Goal: Task Accomplishment & Management: Complete application form

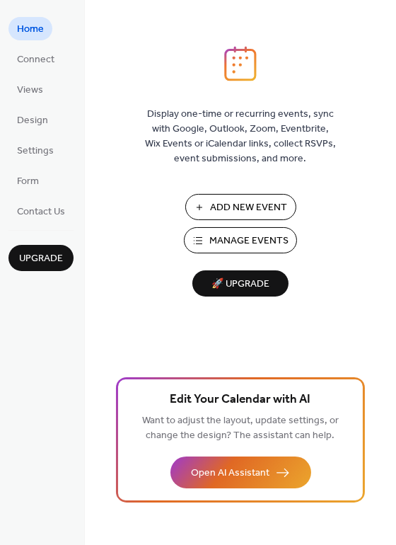
click at [237, 238] on span "Manage Events" at bounding box center [248, 241] width 79 height 15
click at [47, 121] on span "Design" at bounding box center [32, 121] width 31 height 15
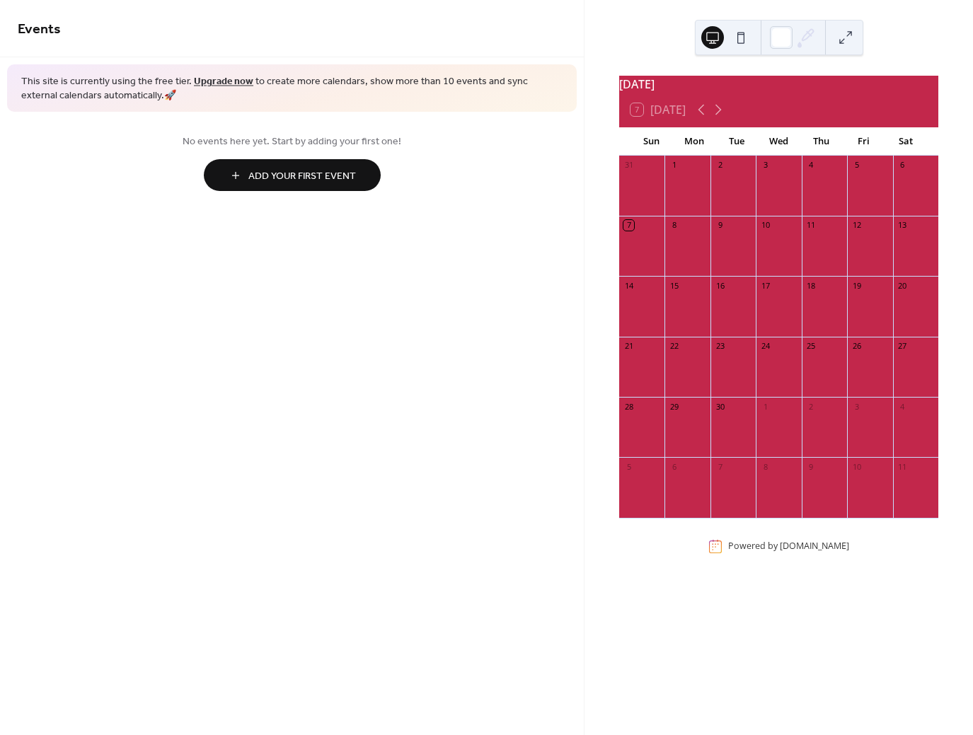
click at [744, 37] on button at bounding box center [740, 37] width 23 height 23
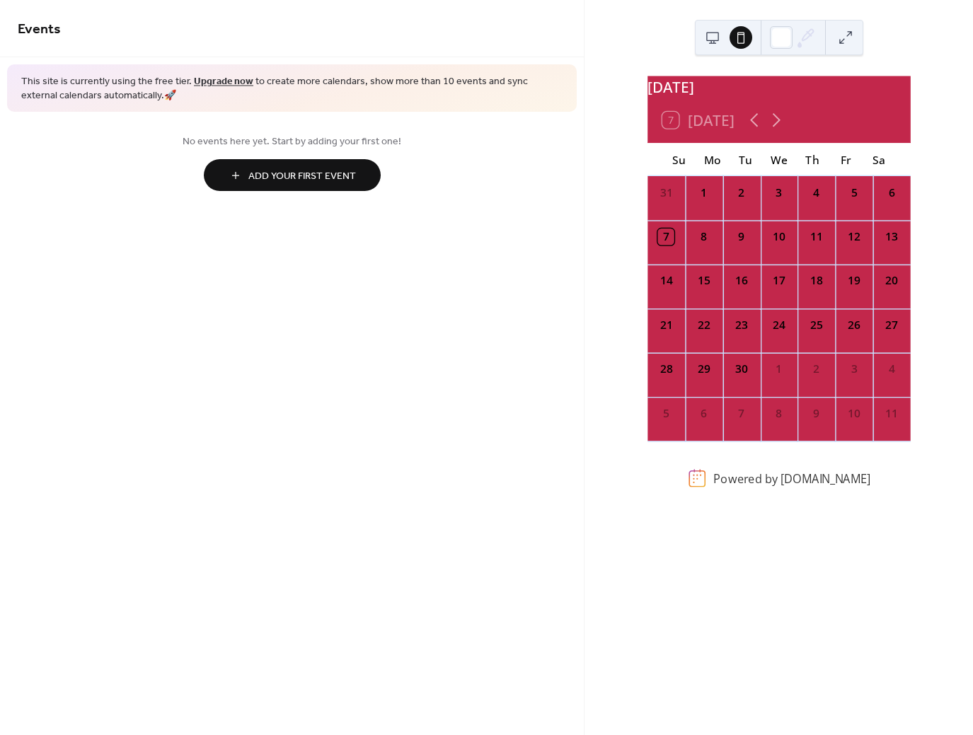
click at [726, 35] on div at bounding box center [726, 38] width 51 height 34
click at [721, 36] on button at bounding box center [712, 37] width 23 height 23
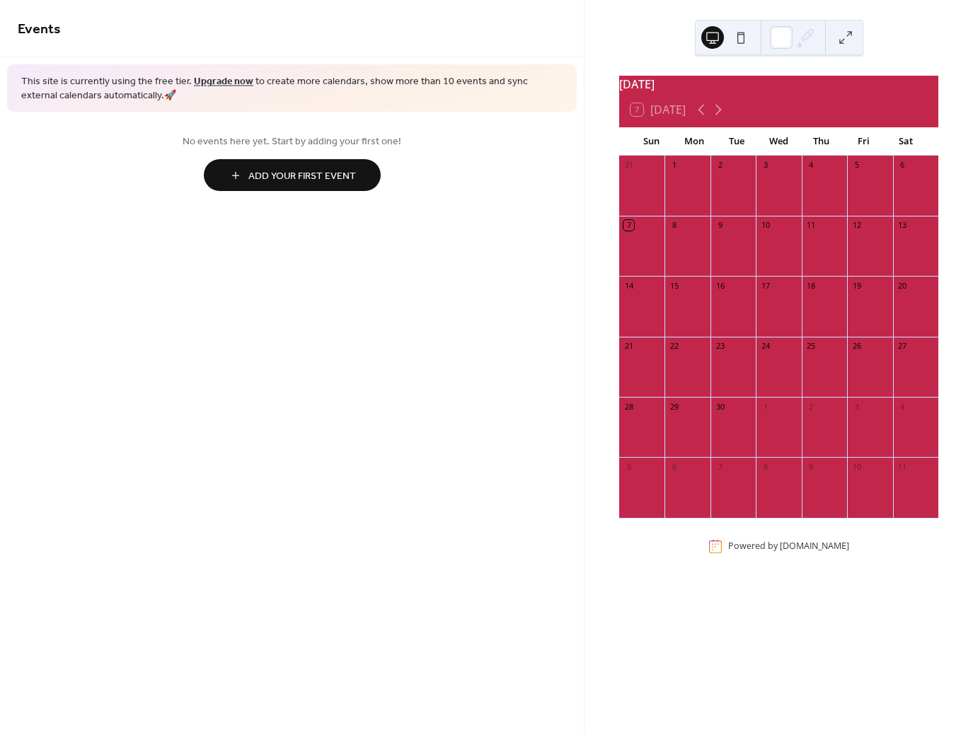
click at [348, 180] on span "Add Your First Event" at bounding box center [302, 176] width 108 height 15
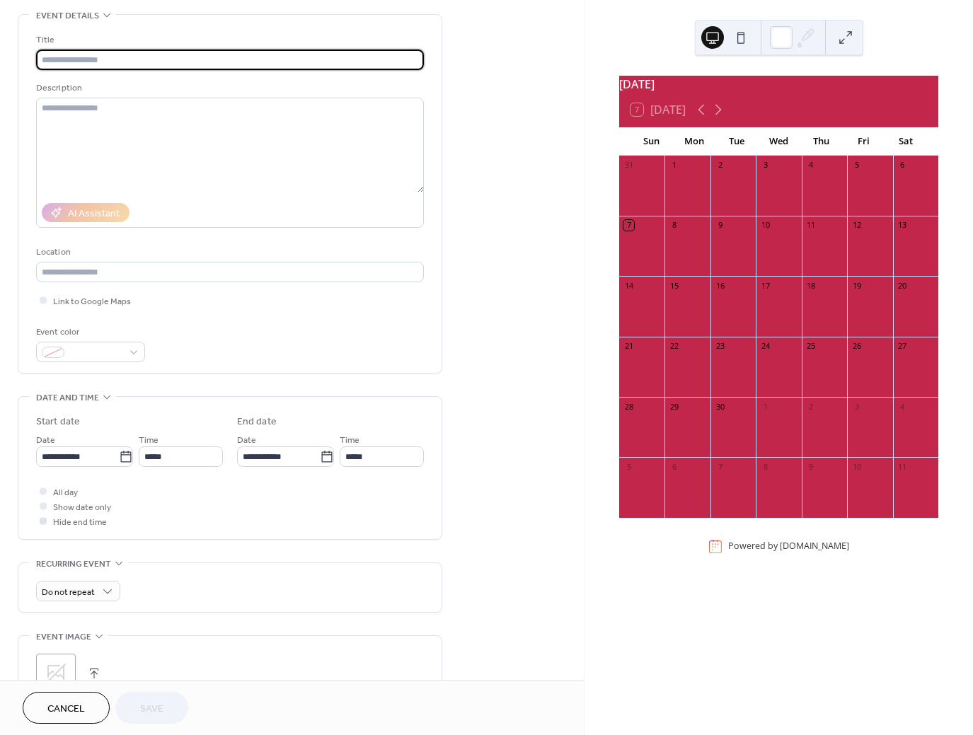
scroll to position [86, 0]
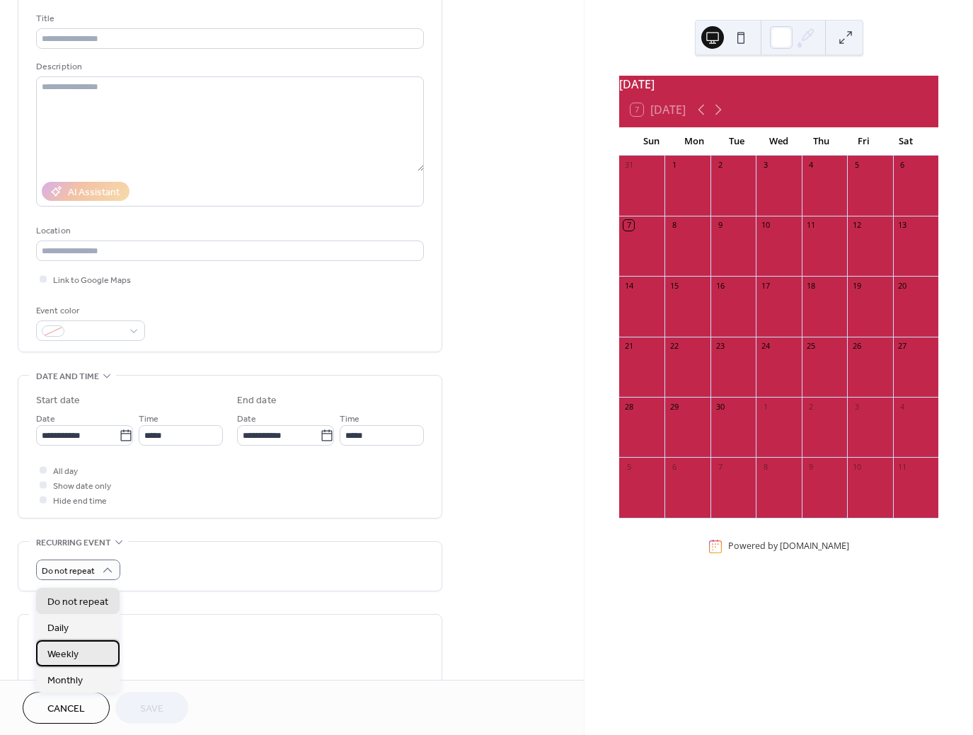
click at [103, 656] on div "Weekly" at bounding box center [77, 653] width 83 height 26
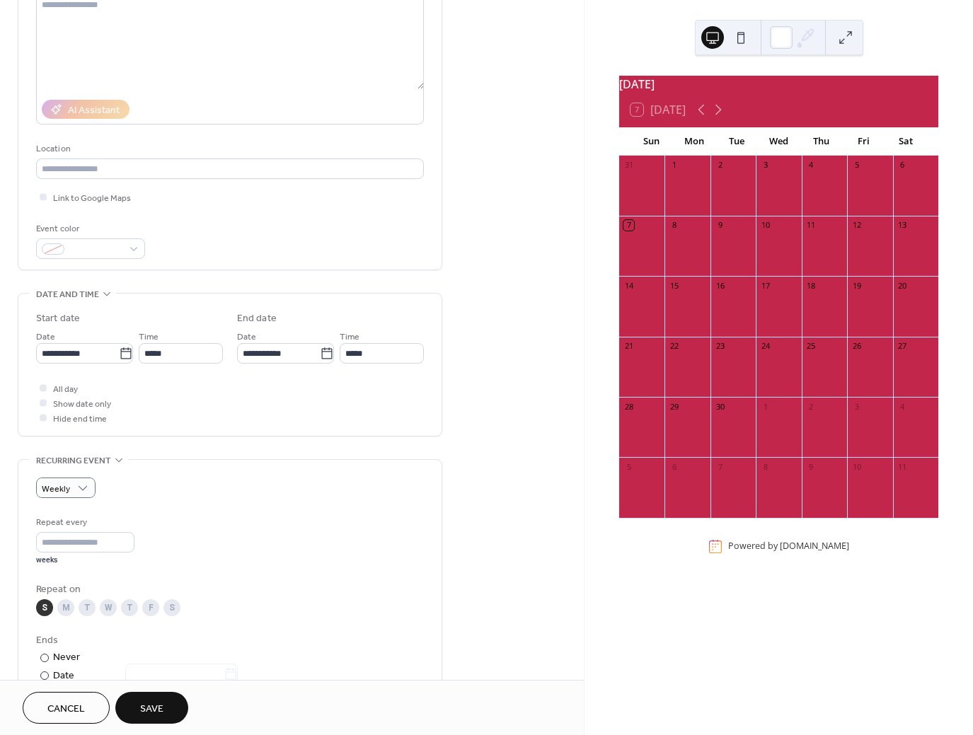
scroll to position [171, 0]
click at [122, 357] on icon at bounding box center [126, 350] width 14 height 14
click at [119, 358] on input "**********" at bounding box center [77, 350] width 83 height 21
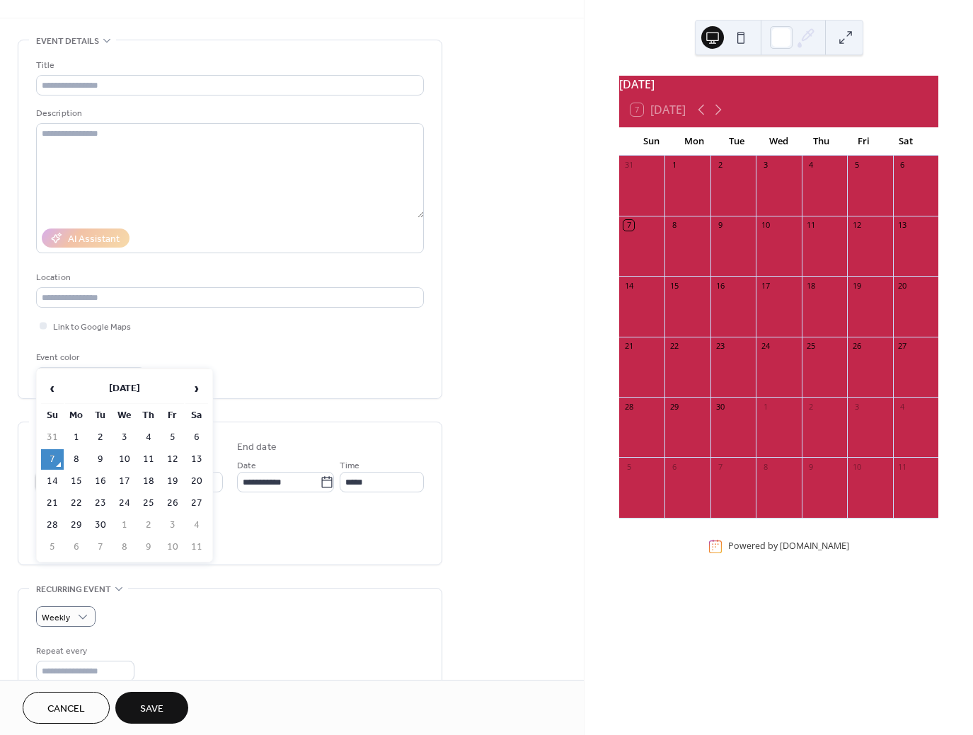
scroll to position [42, 0]
click at [357, 531] on div "All day Show date only Hide end time" at bounding box center [230, 528] width 388 height 45
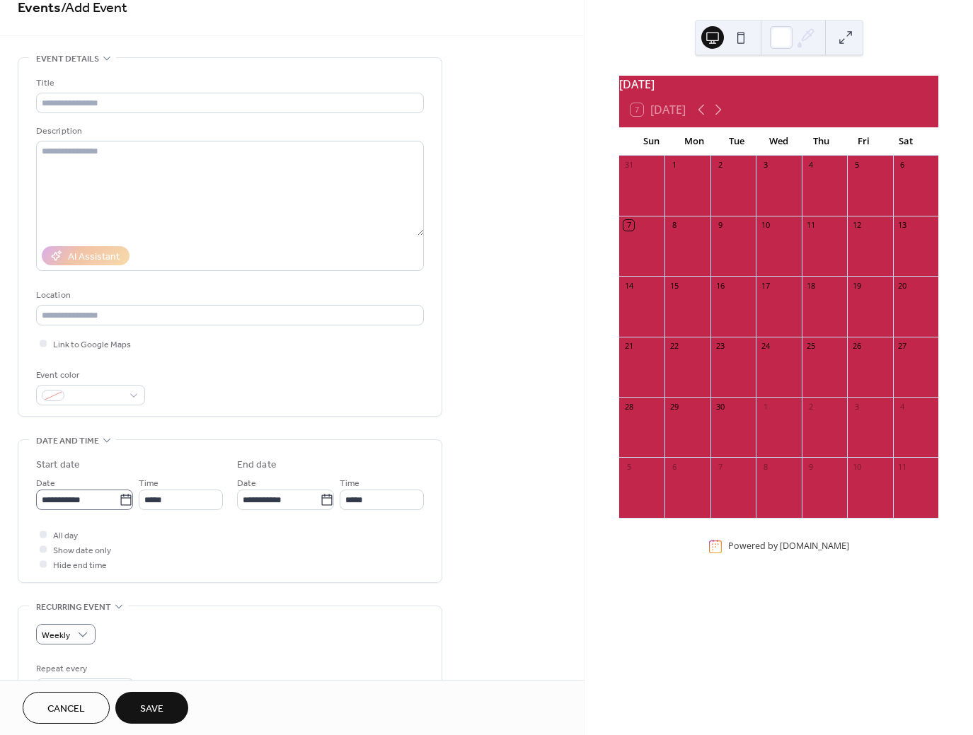
scroll to position [0, 0]
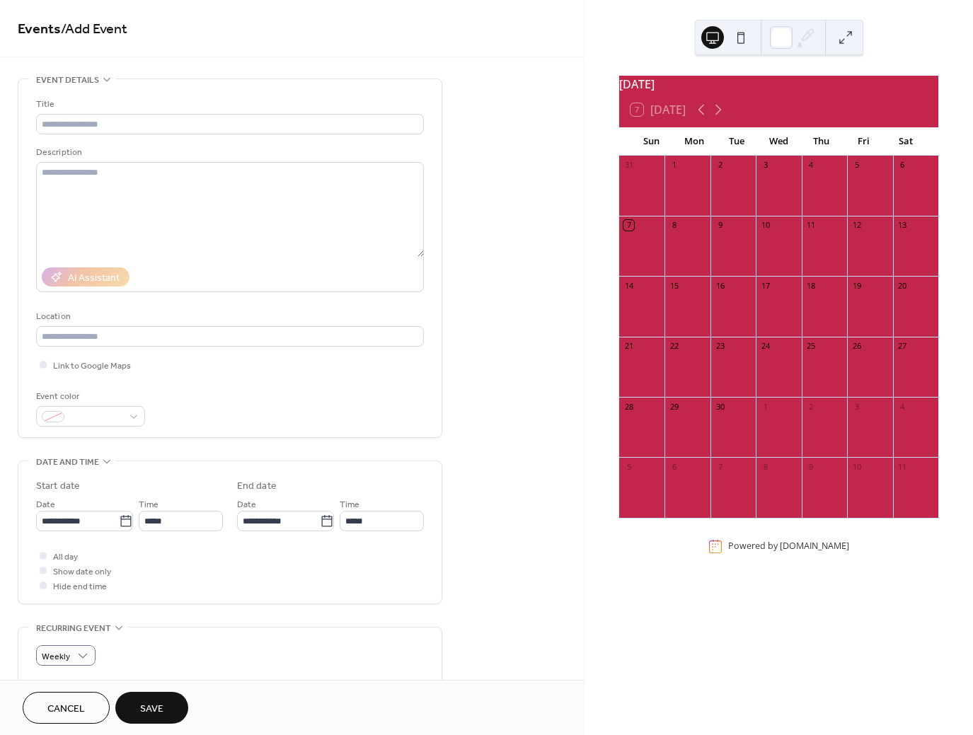
click at [748, 40] on button at bounding box center [740, 37] width 23 height 23
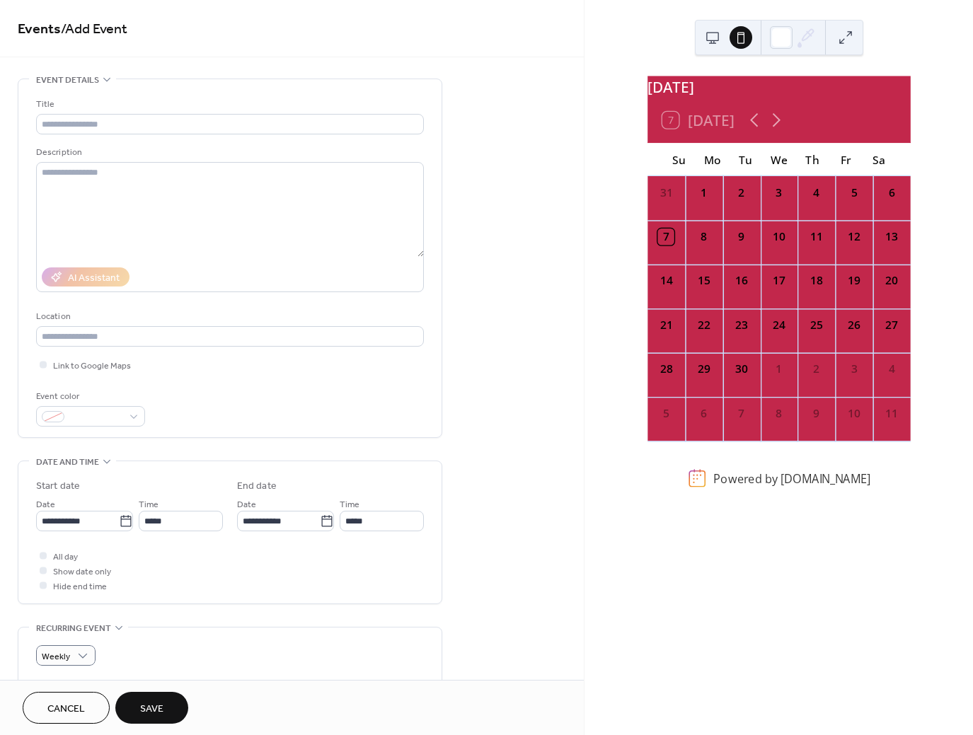
click at [717, 35] on button at bounding box center [712, 37] width 23 height 23
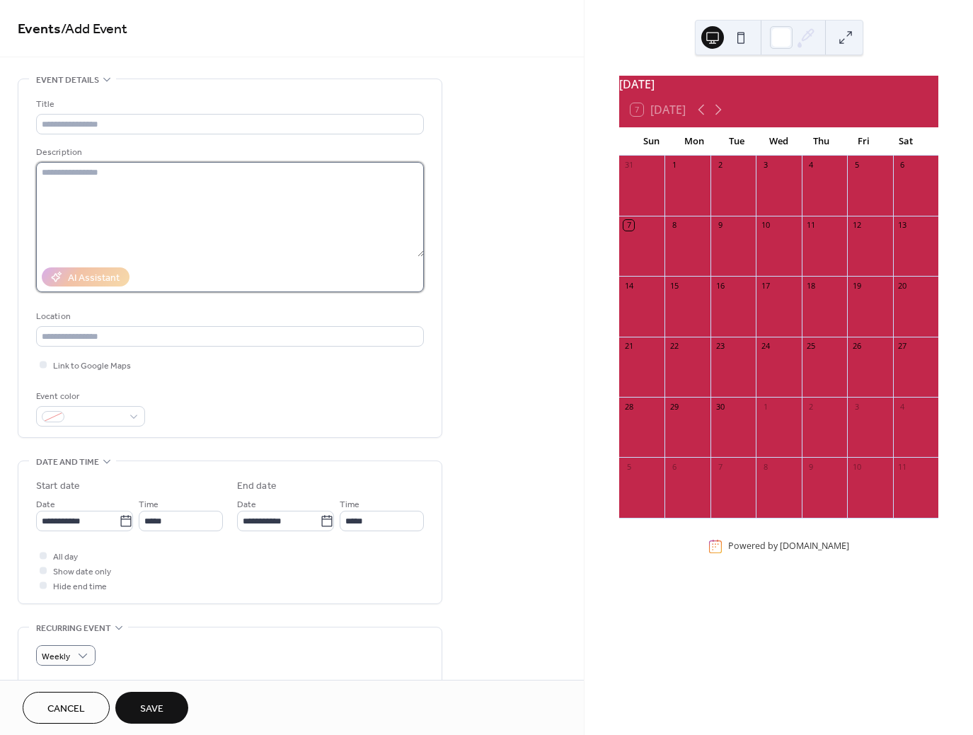
click at [113, 213] on textarea at bounding box center [230, 209] width 388 height 95
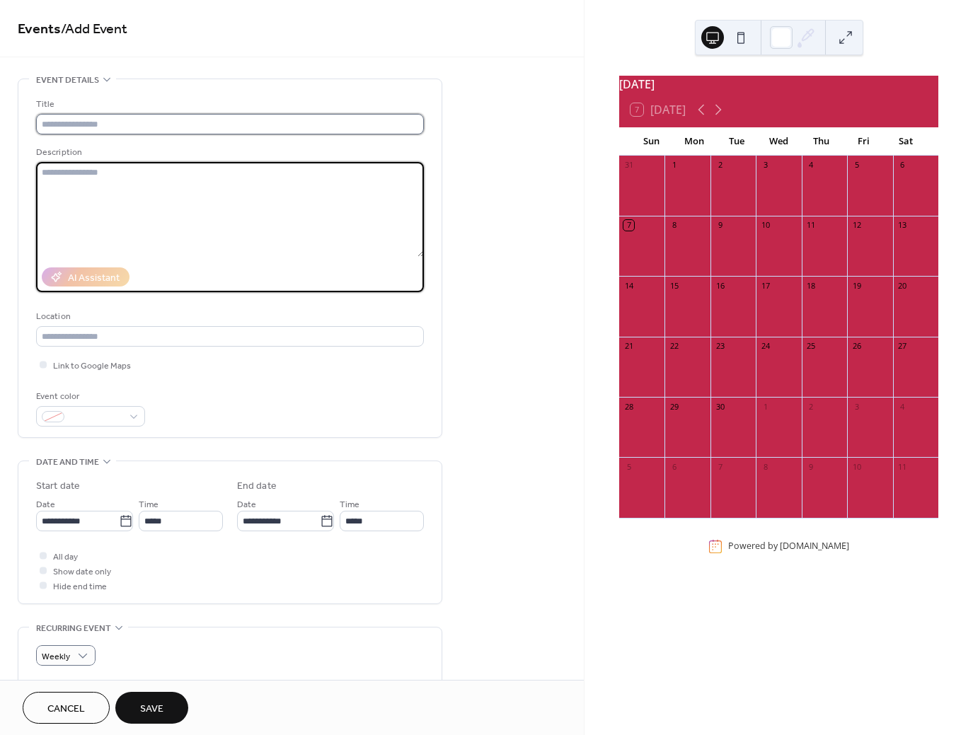
click at [87, 129] on input "text" at bounding box center [230, 124] width 388 height 21
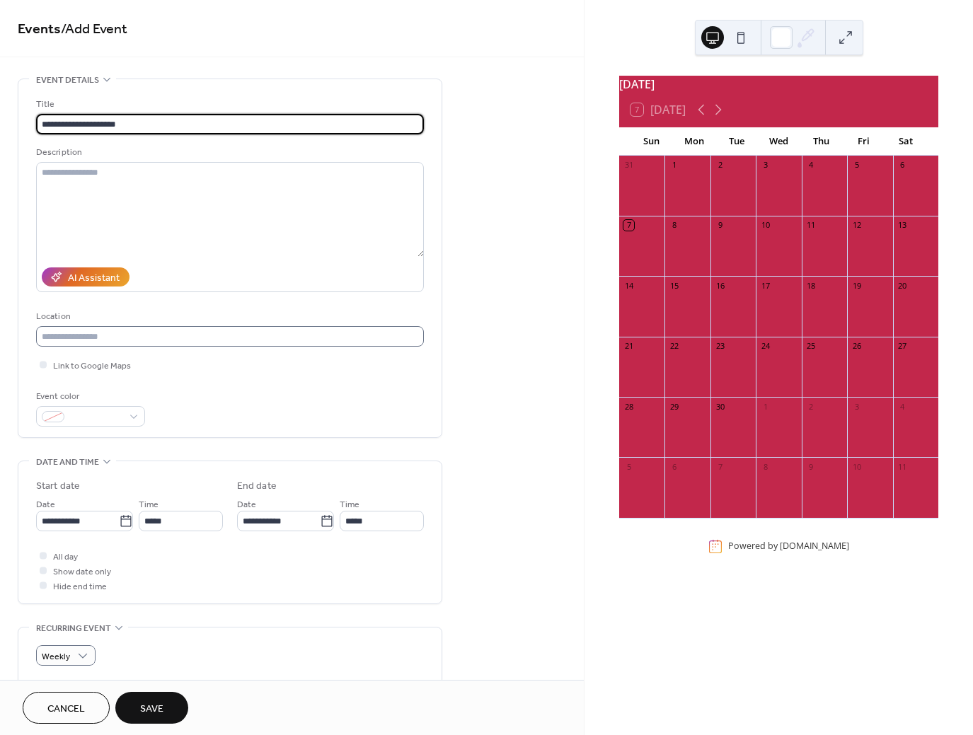
type input "**********"
click at [79, 336] on input "text" at bounding box center [230, 336] width 388 height 21
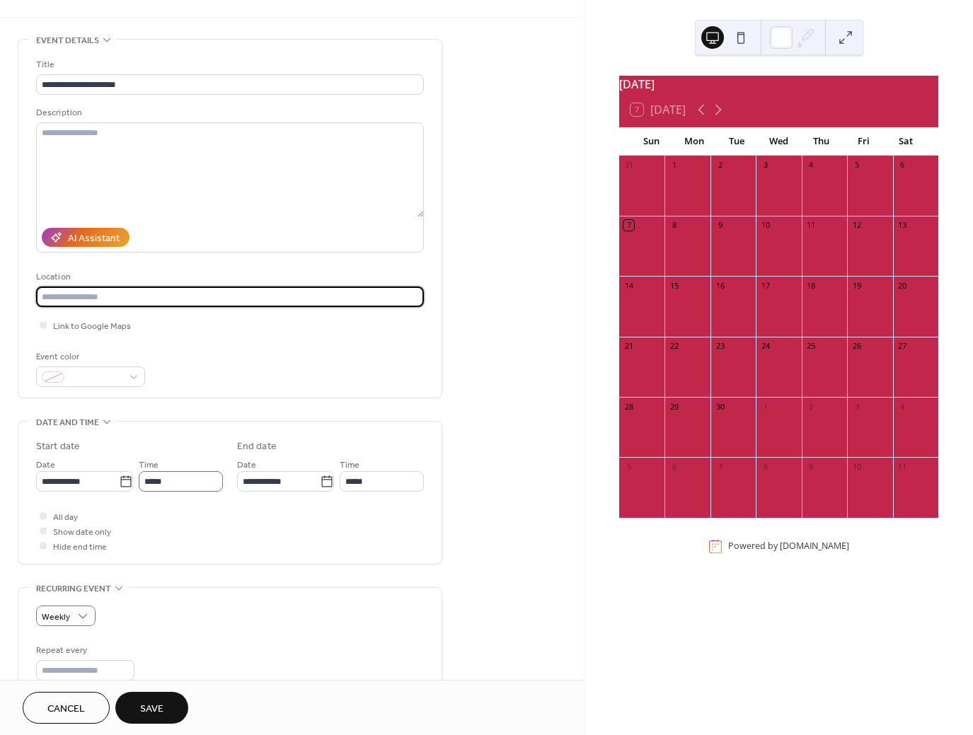
scroll to position [42, 0]
click at [89, 301] on input "text" at bounding box center [230, 294] width 388 height 21
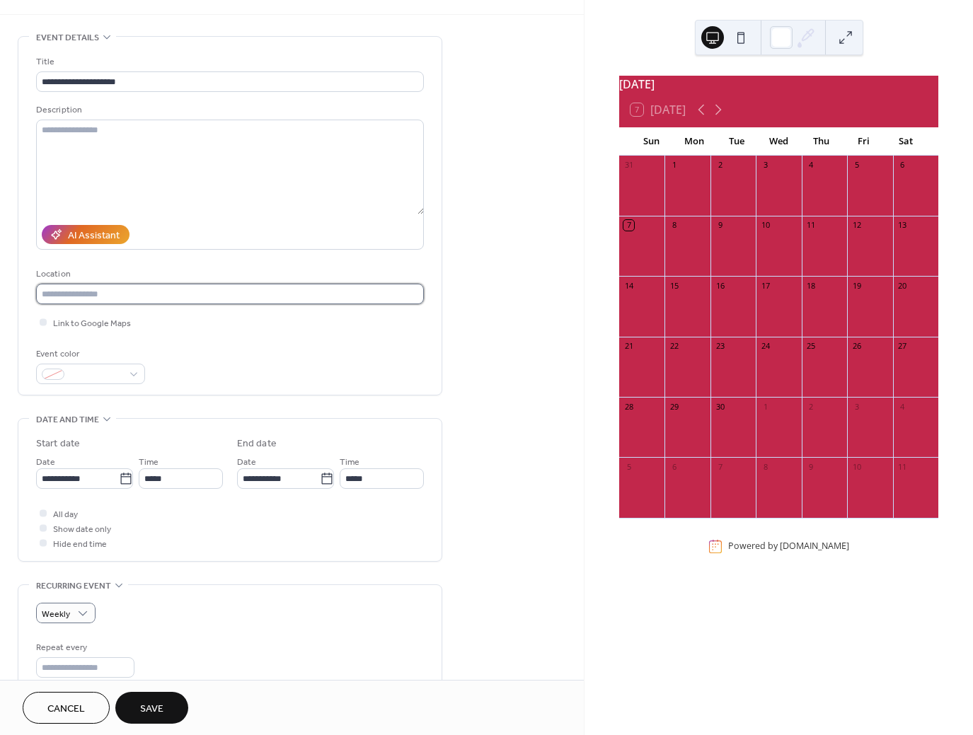
click at [151, 304] on input "text" at bounding box center [230, 294] width 388 height 21
drag, startPoint x: 207, startPoint y: 300, endPoint x: -237, endPoint y: 303, distance: 443.5
click at [36, 303] on input "**********" at bounding box center [230, 294] width 388 height 21
type input "**********"
click at [40, 323] on div at bounding box center [43, 322] width 14 height 14
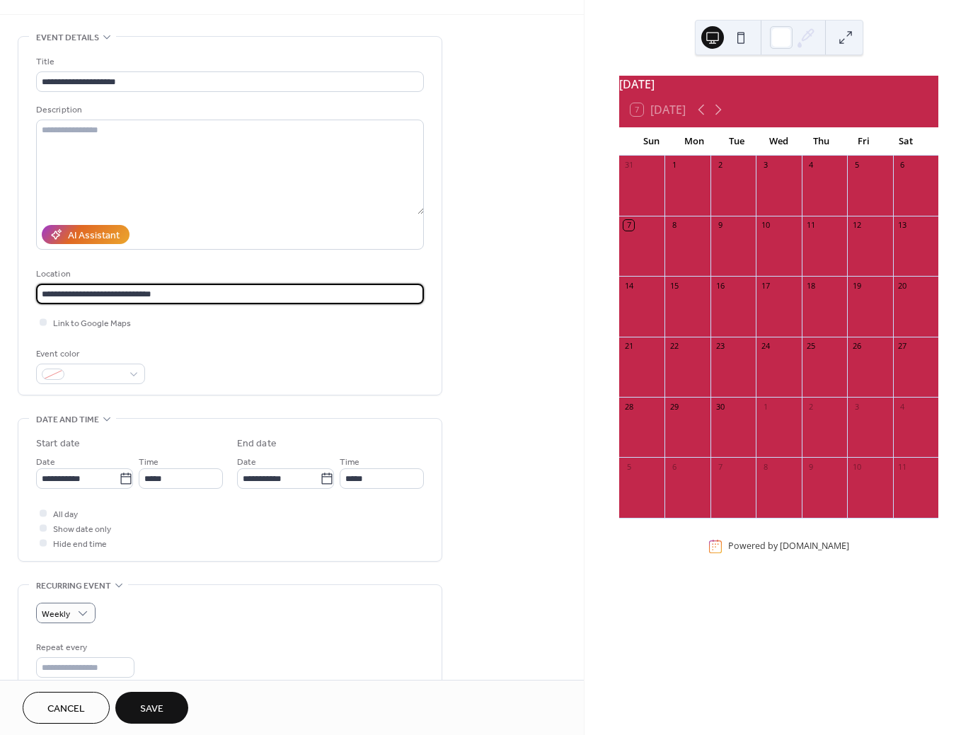
drag, startPoint x: 170, startPoint y: 300, endPoint x: 218, endPoint y: 291, distance: 49.0
click at [218, 291] on input "**********" at bounding box center [230, 294] width 388 height 21
click at [116, 380] on span at bounding box center [96, 375] width 52 height 15
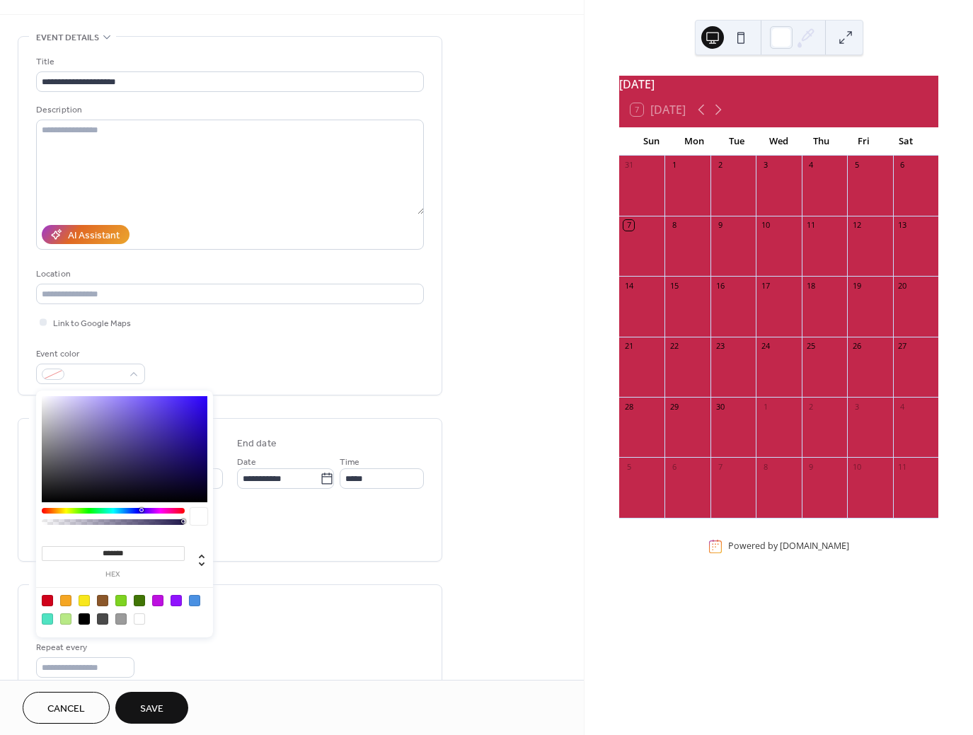
click at [284, 358] on div "Event color" at bounding box center [230, 365] width 388 height 37
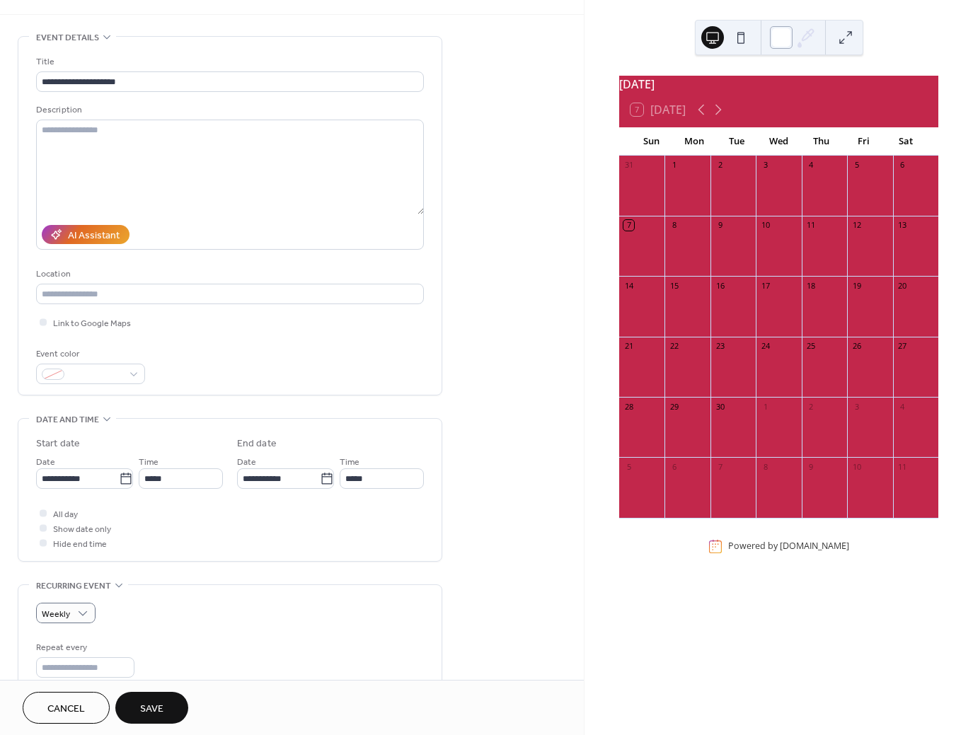
click at [782, 37] on div at bounding box center [781, 37] width 23 height 23
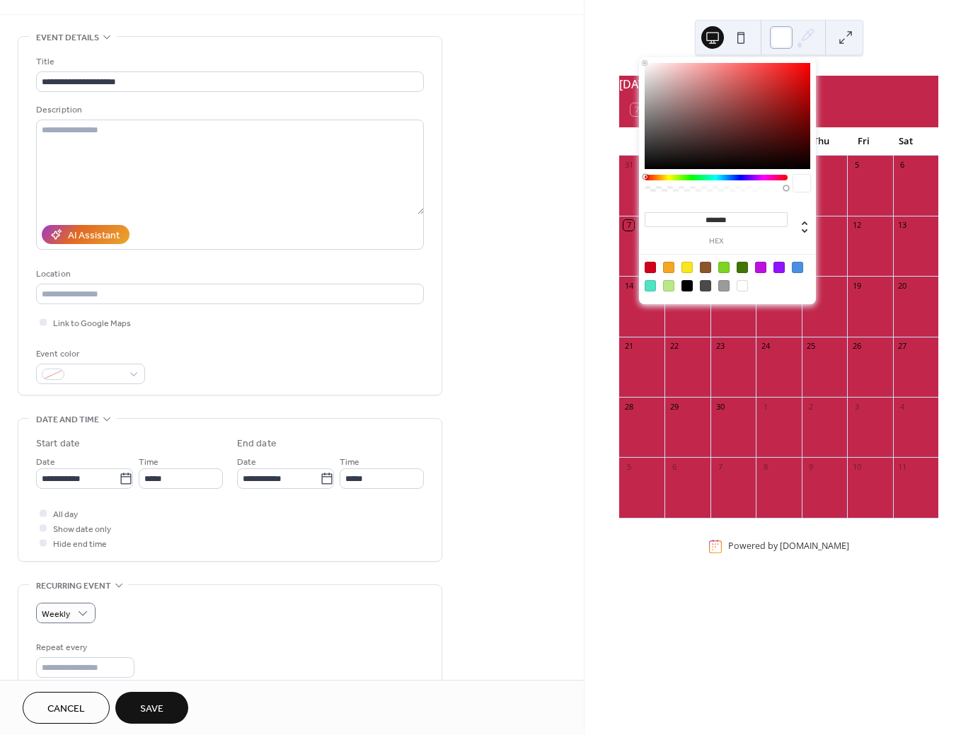
click at [782, 36] on div at bounding box center [781, 37] width 23 height 23
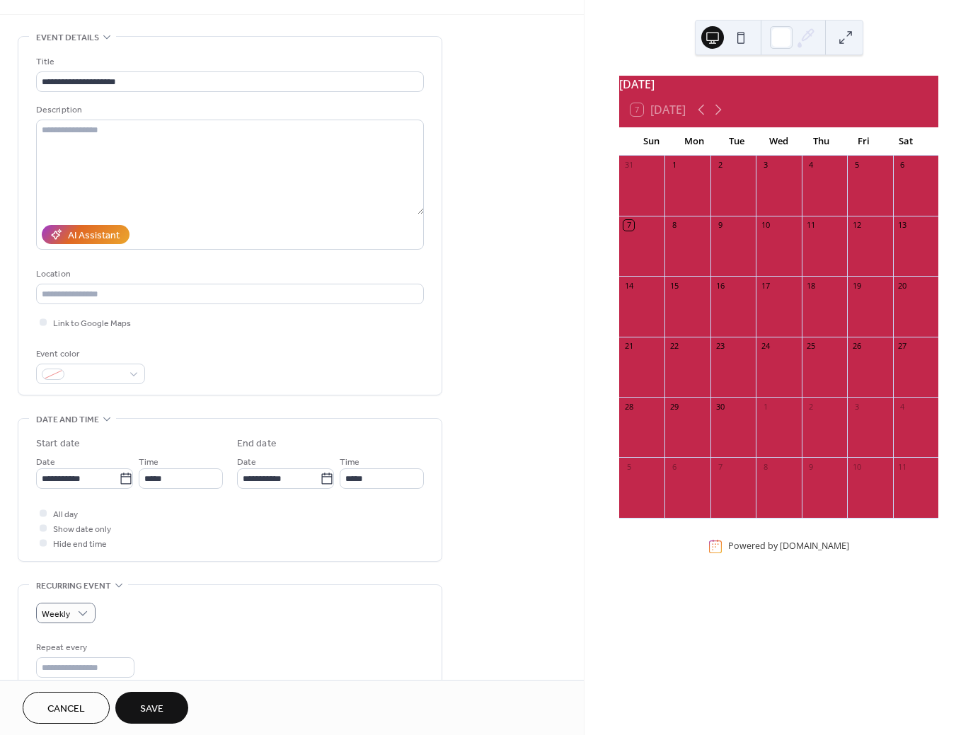
click at [745, 225] on div "9" at bounding box center [732, 225] width 45 height 19
click at [727, 188] on div at bounding box center [732, 193] width 45 height 36
click at [724, 117] on icon at bounding box center [717, 109] width 17 height 17
click at [702, 115] on icon at bounding box center [700, 109] width 17 height 17
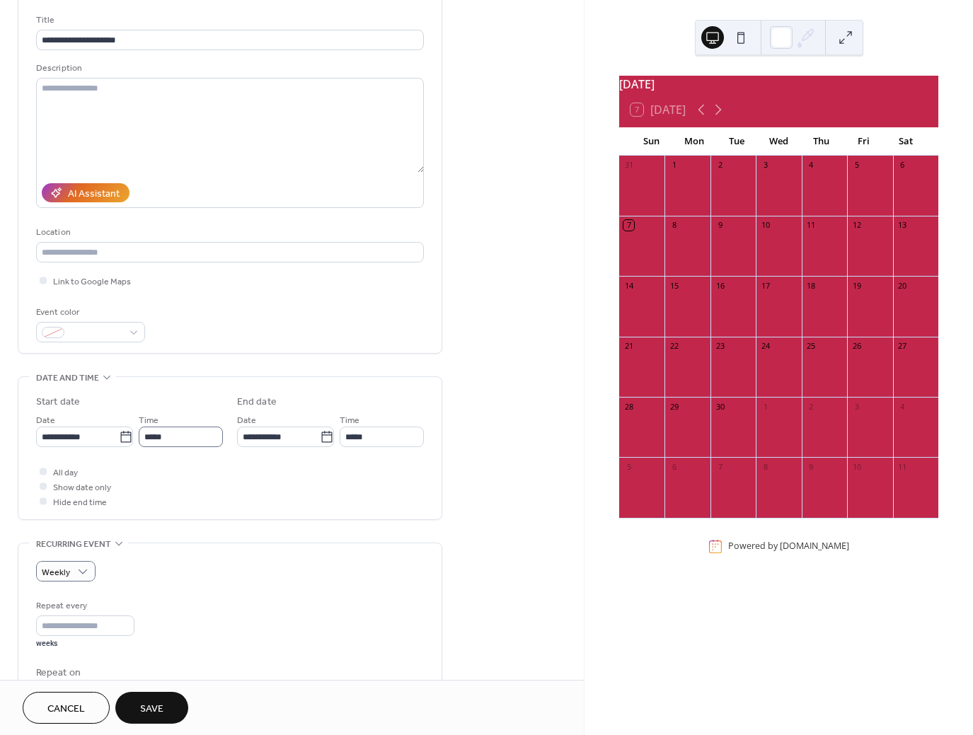
scroll to position [86, 0]
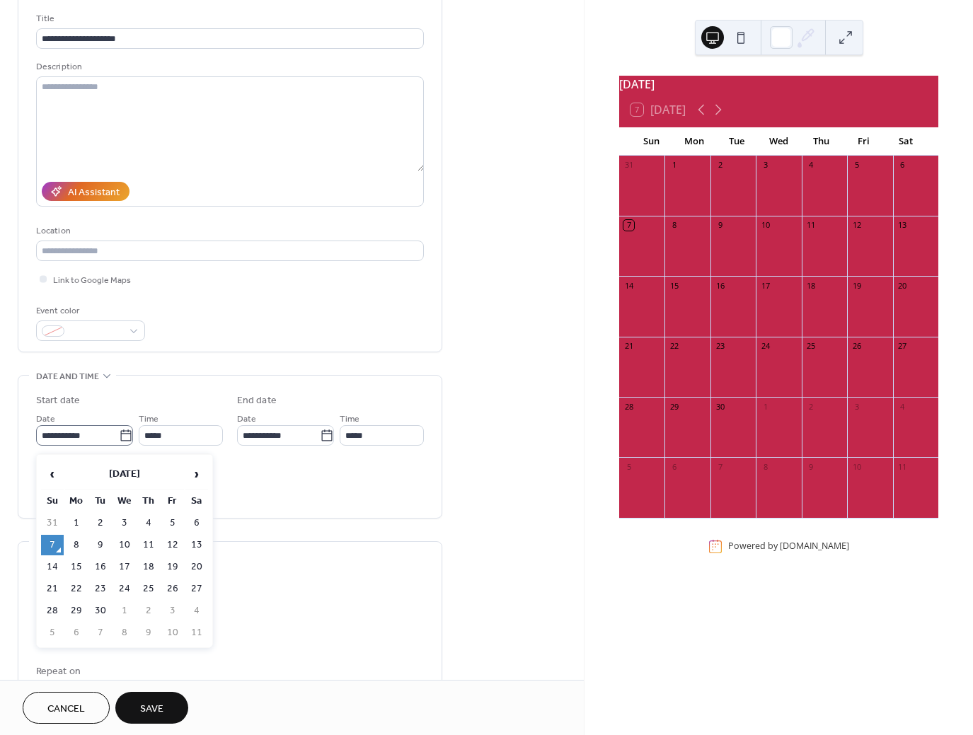
click at [119, 436] on icon at bounding box center [126, 436] width 14 height 14
click at [114, 436] on input "**********" at bounding box center [77, 435] width 83 height 21
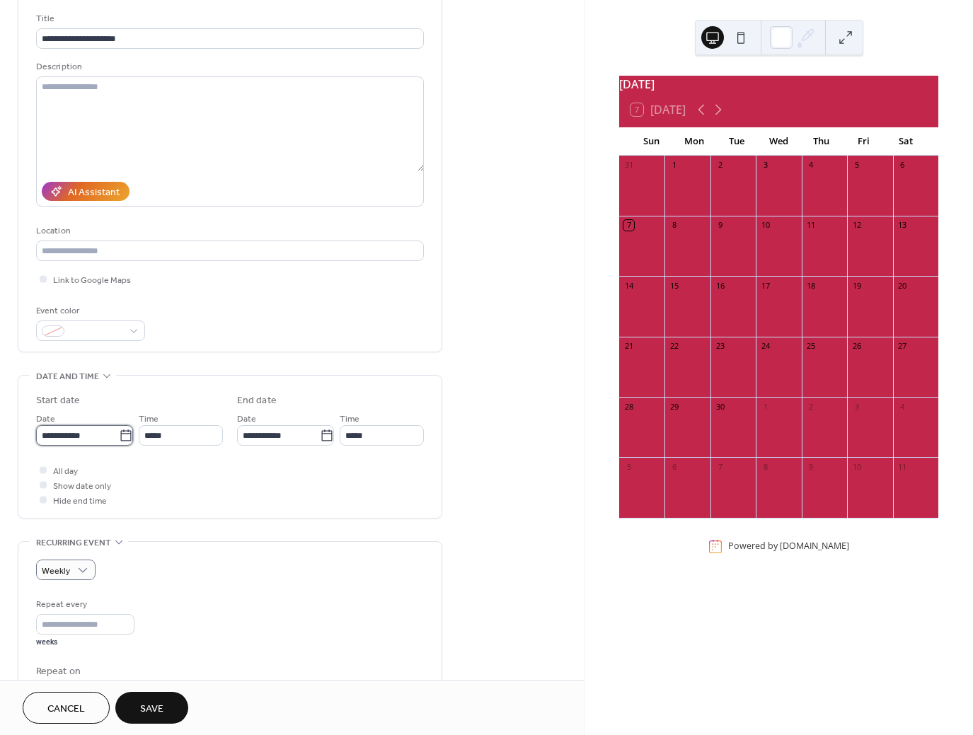
click at [98, 446] on input "**********" at bounding box center [77, 435] width 83 height 21
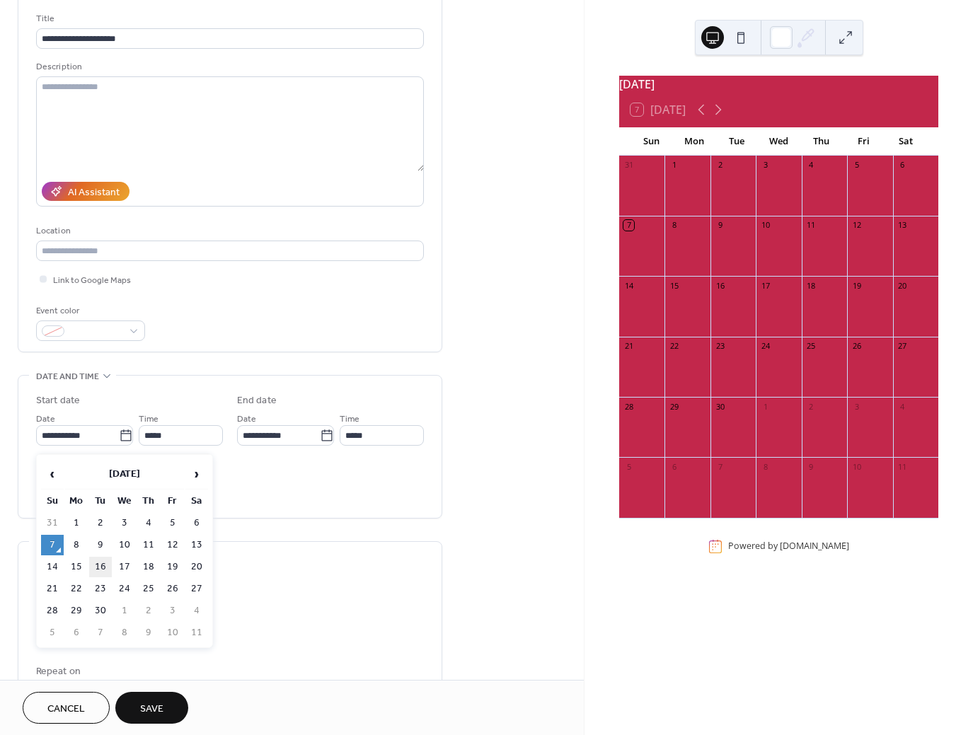
click at [94, 564] on td "16" at bounding box center [100, 567] width 23 height 21
type input "**********"
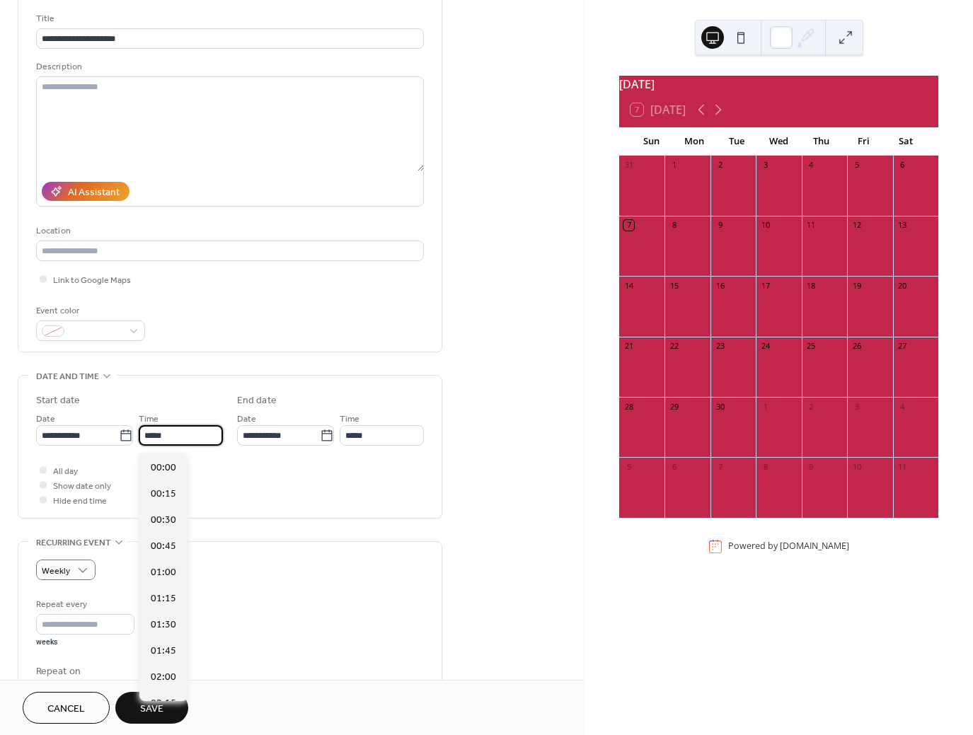
scroll to position [1256, 0]
drag, startPoint x: 201, startPoint y: 437, endPoint x: 139, endPoint y: 446, distance: 62.8
click at [139, 446] on input "*****" at bounding box center [181, 435] width 84 height 21
click at [150, 436] on input "****" at bounding box center [181, 435] width 84 height 21
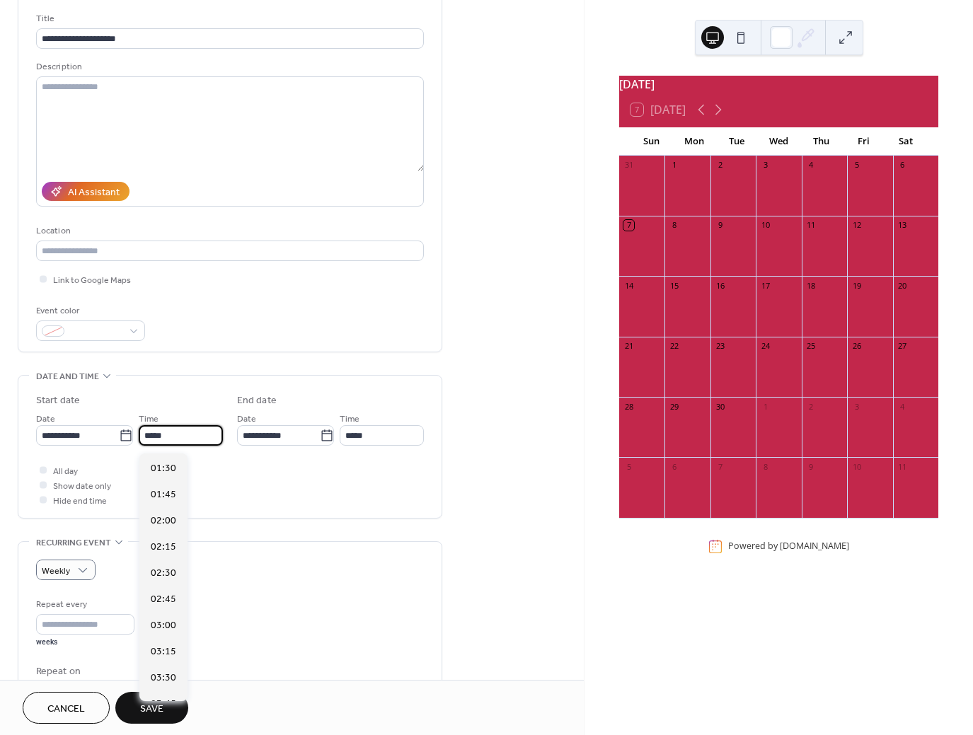
scroll to position [1831, 0]
type input "*****"
click at [275, 469] on div "All day Show date only Hide end time" at bounding box center [230, 485] width 388 height 45
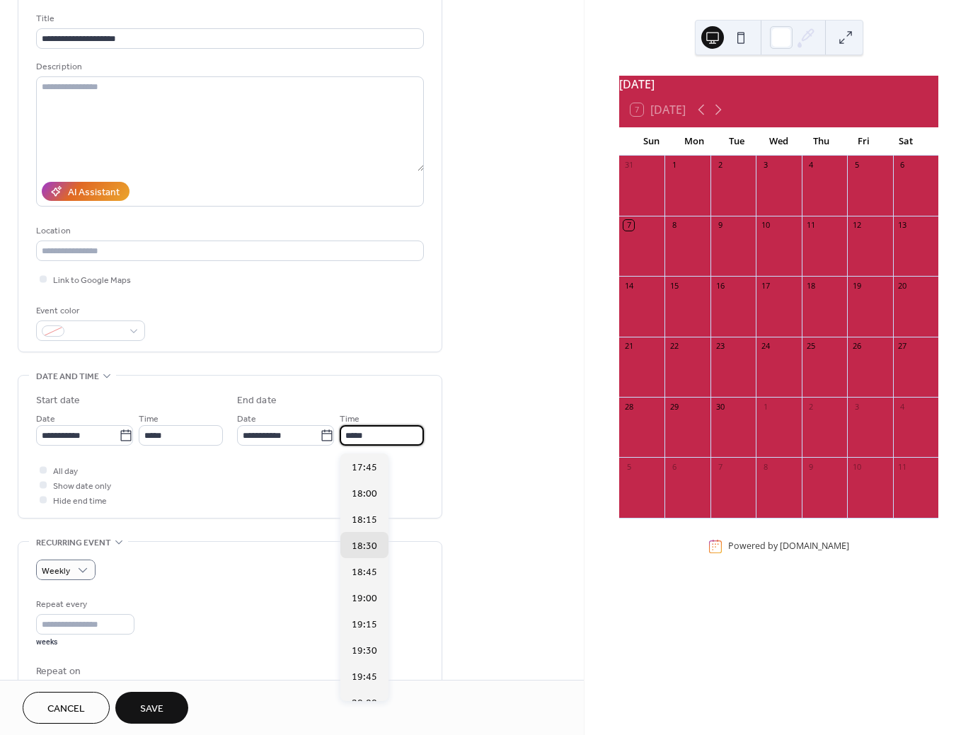
click at [354, 440] on input "*****" at bounding box center [382, 435] width 84 height 21
type input "*****"
click at [470, 463] on div "**********" at bounding box center [292, 549] width 584 height 1113
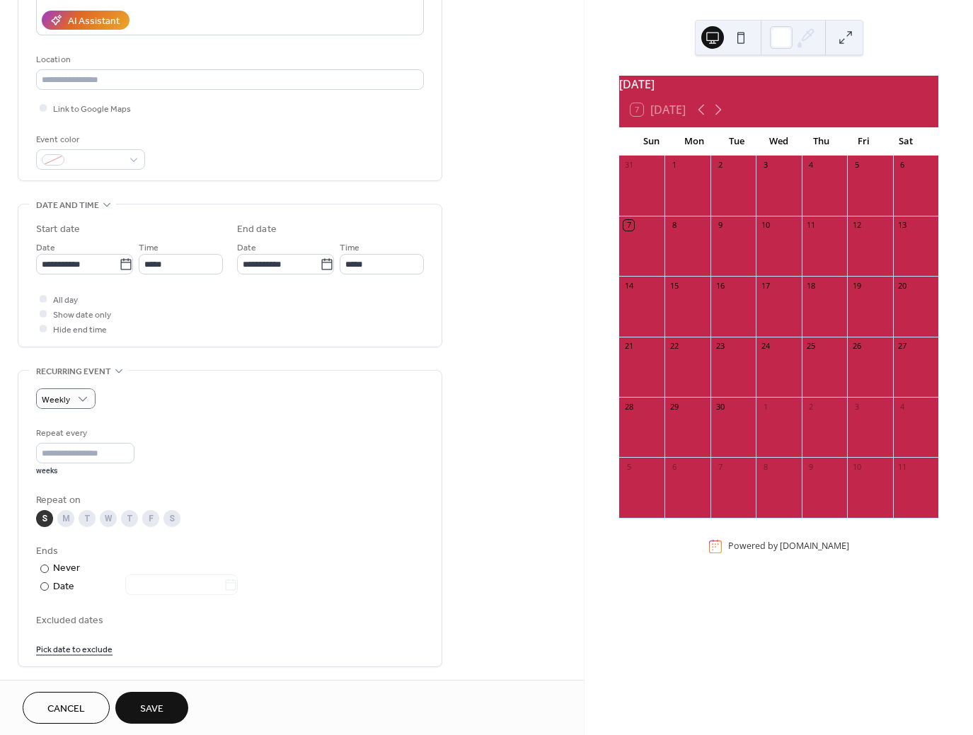
scroll to position [428, 0]
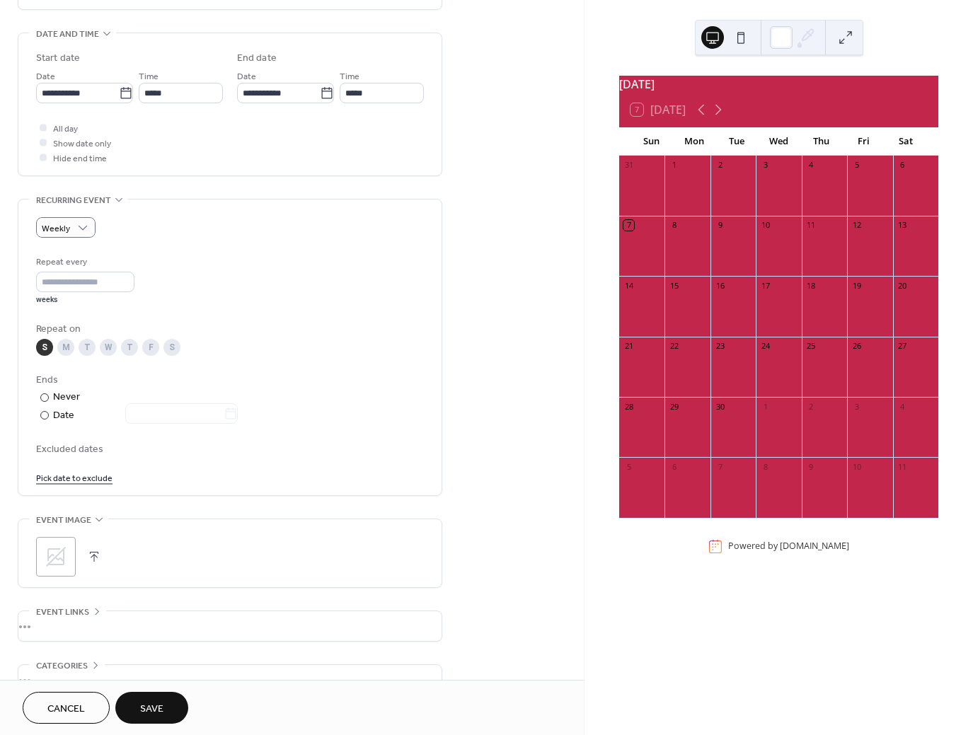
drag, startPoint x: 85, startPoint y: 354, endPoint x: 86, endPoint y: 361, distance: 7.2
click at [85, 354] on div "T" at bounding box center [87, 347] width 17 height 17
click at [42, 349] on div "S" at bounding box center [44, 347] width 17 height 17
type input "*"
click at [134, 284] on input "*" at bounding box center [85, 282] width 98 height 21
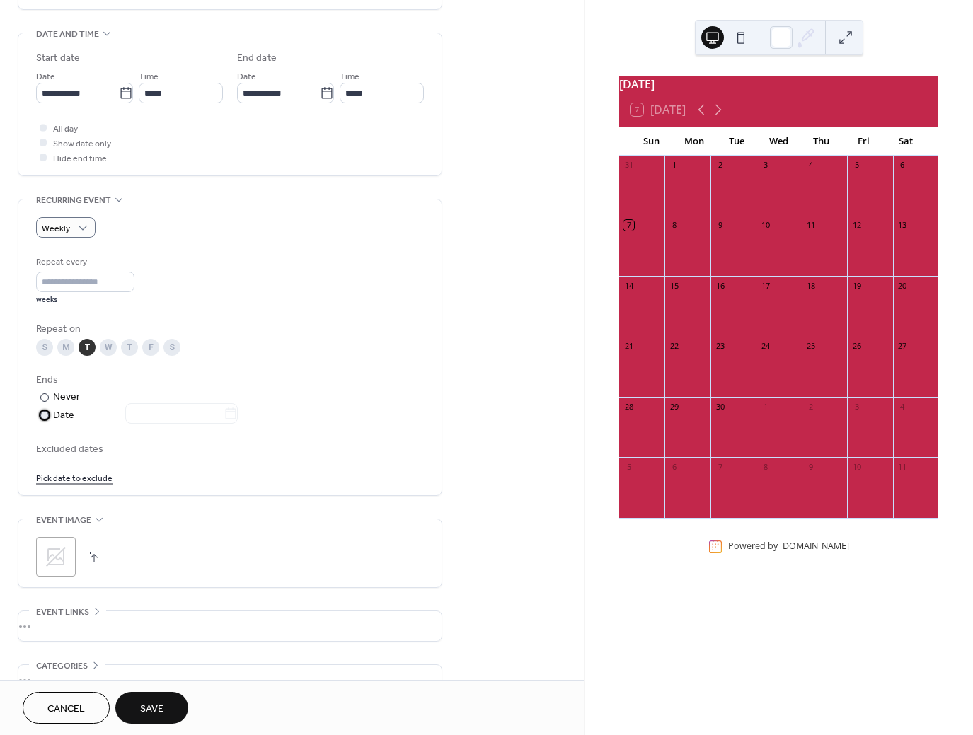
click at [50, 419] on div "​" at bounding box center [43, 414] width 14 height 15
click at [238, 415] on icon at bounding box center [231, 414] width 14 height 14
click at [224, 415] on input "text" at bounding box center [174, 413] width 98 height 21
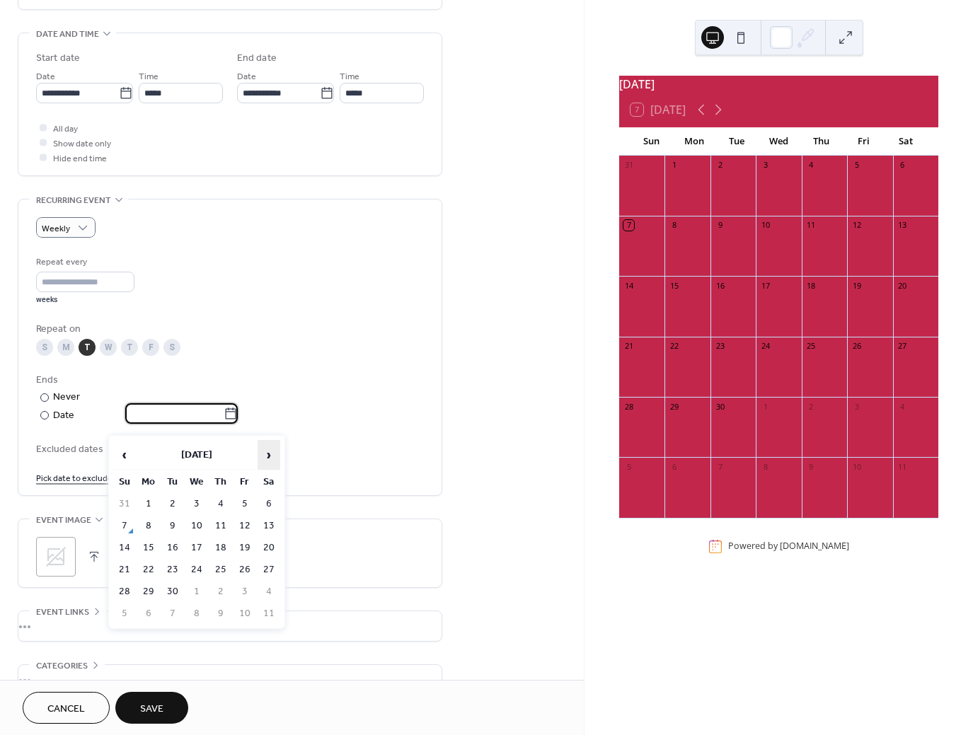
click at [269, 458] on span "›" at bounding box center [268, 455] width 21 height 28
click at [268, 461] on span "›" at bounding box center [268, 455] width 21 height 28
click at [266, 463] on span "›" at bounding box center [268, 455] width 21 height 28
click at [175, 527] on td "9" at bounding box center [172, 526] width 23 height 21
type input "**********"
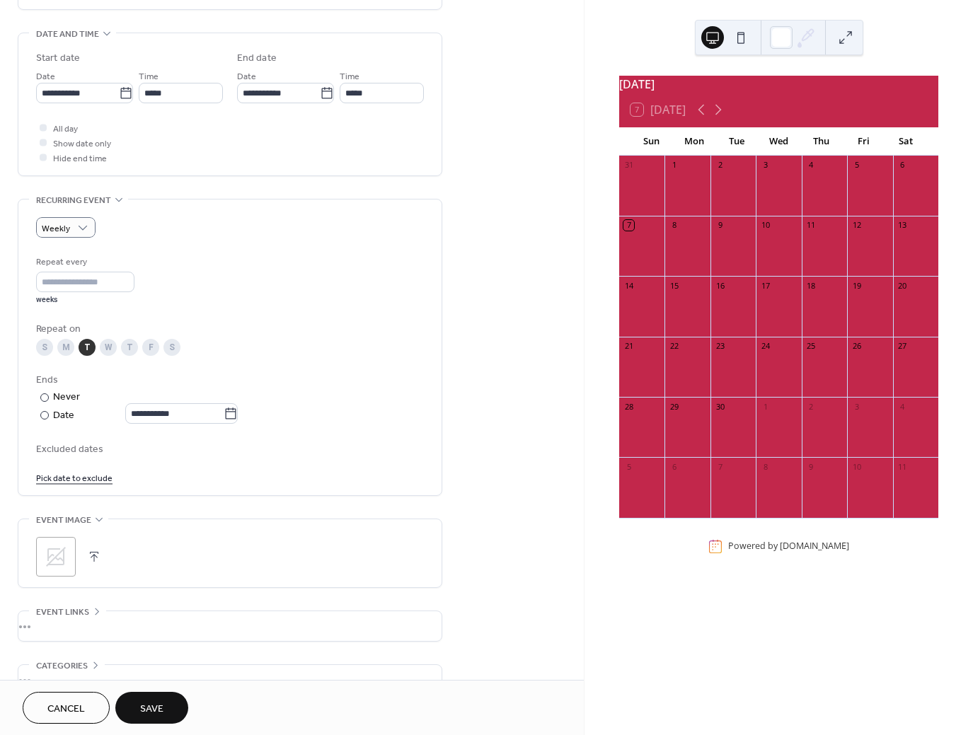
click at [397, 332] on div "Repeat on" at bounding box center [228, 329] width 385 height 15
click at [134, 292] on input "*" at bounding box center [85, 282] width 98 height 21
type input "*"
click at [134, 289] on input "*" at bounding box center [85, 282] width 98 height 21
click at [284, 296] on div "Repeat every * weeks" at bounding box center [230, 280] width 388 height 50
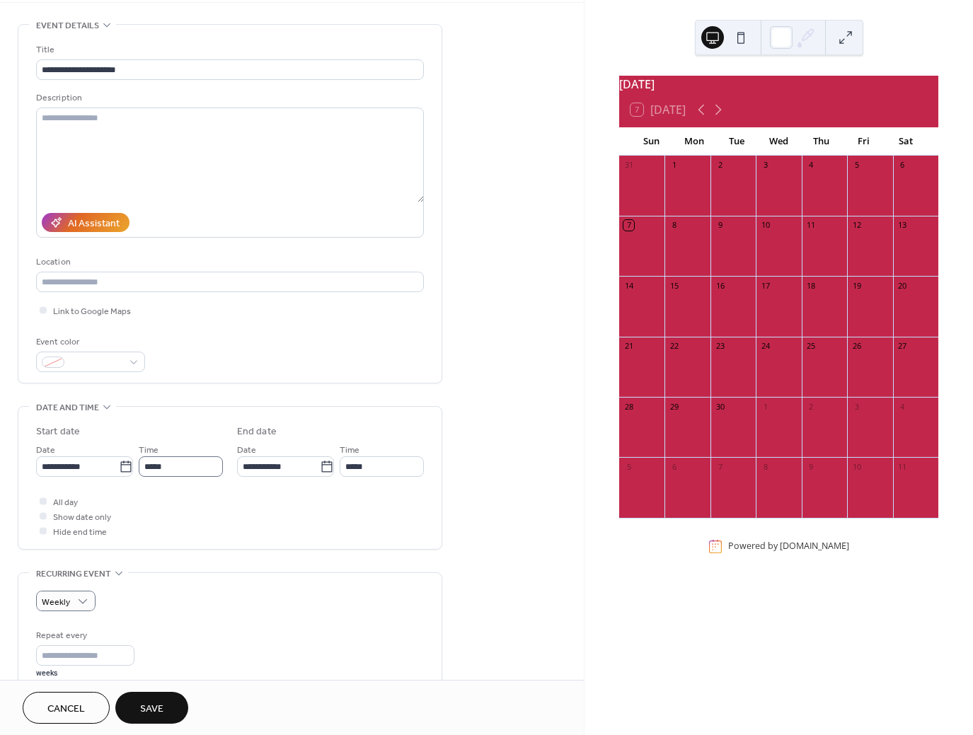
scroll to position [0, 0]
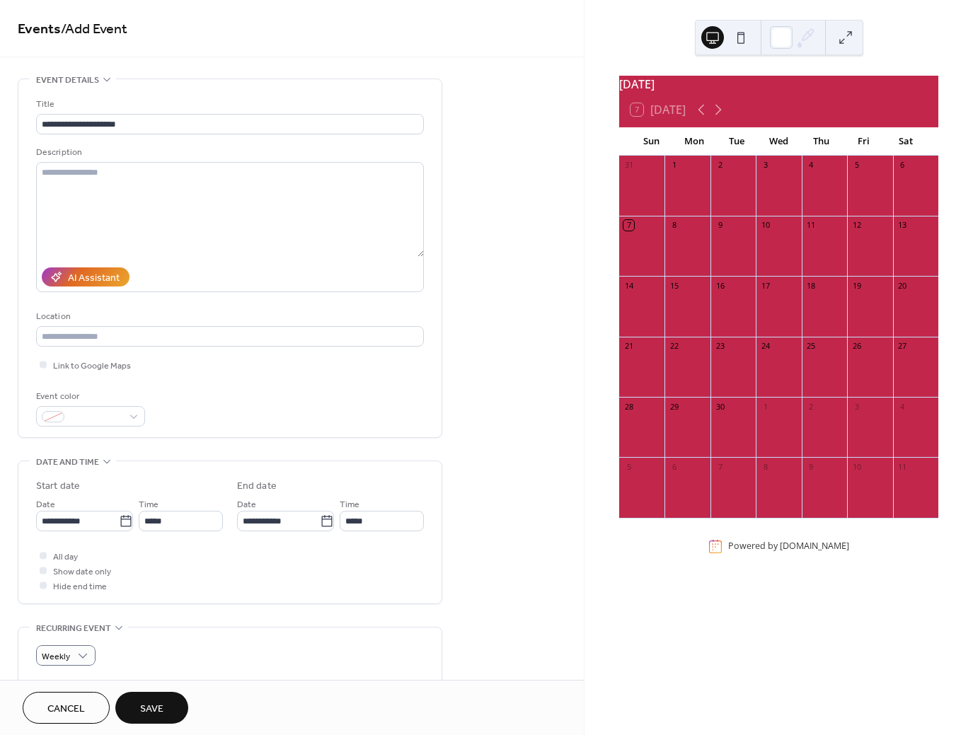
click at [149, 711] on span "Save" at bounding box center [151, 709] width 23 height 15
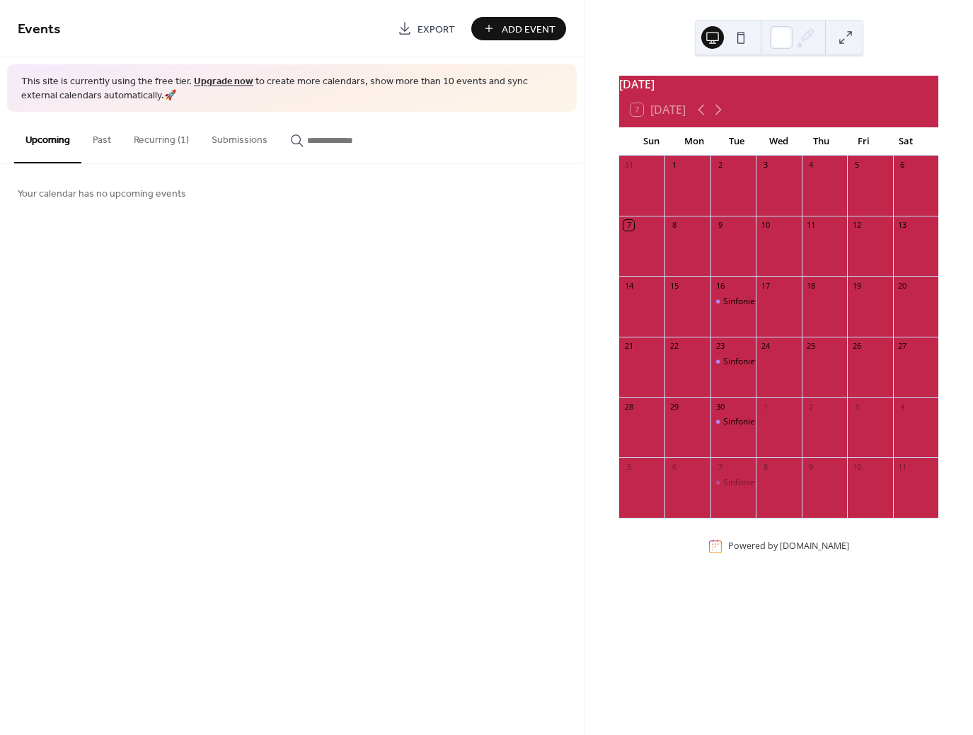
click at [167, 139] on button "Recurring (1)" at bounding box center [161, 137] width 78 height 50
click at [720, 118] on icon at bounding box center [717, 109] width 17 height 17
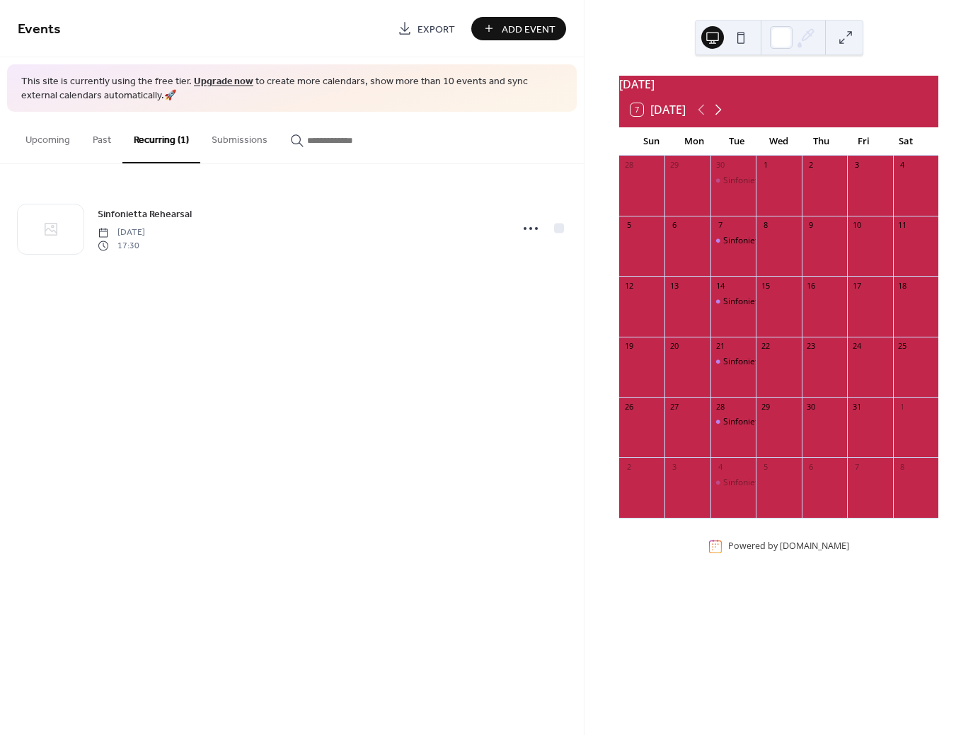
click at [720, 118] on icon at bounding box center [717, 109] width 17 height 17
click at [724, 118] on icon at bounding box center [717, 109] width 17 height 17
click at [698, 118] on icon at bounding box center [700, 109] width 17 height 17
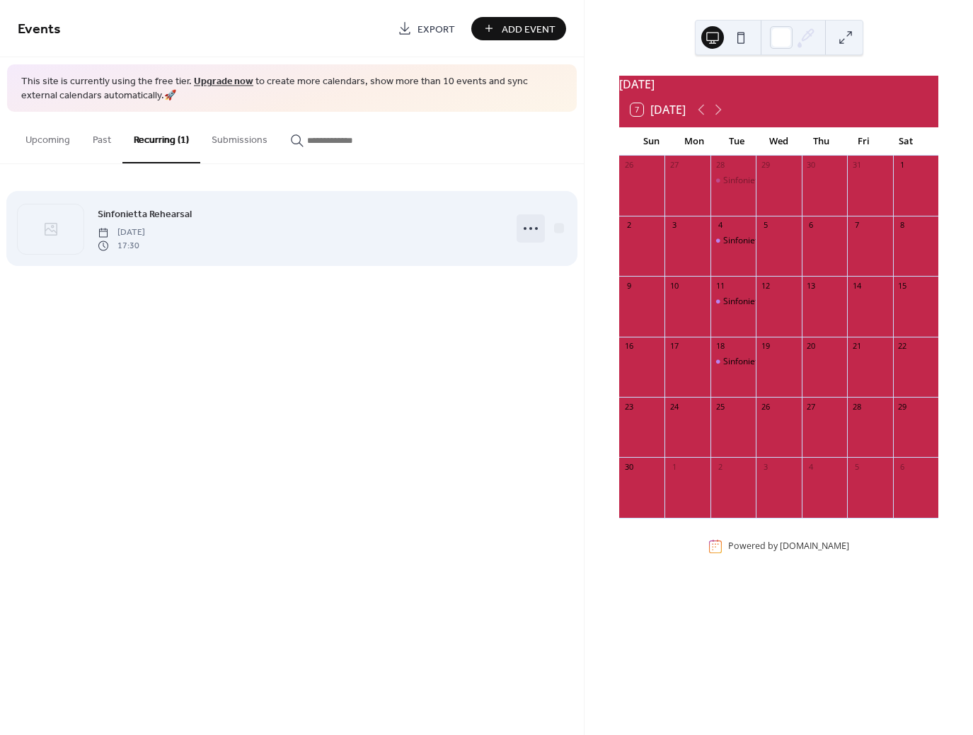
click at [534, 231] on icon at bounding box center [530, 228] width 23 height 23
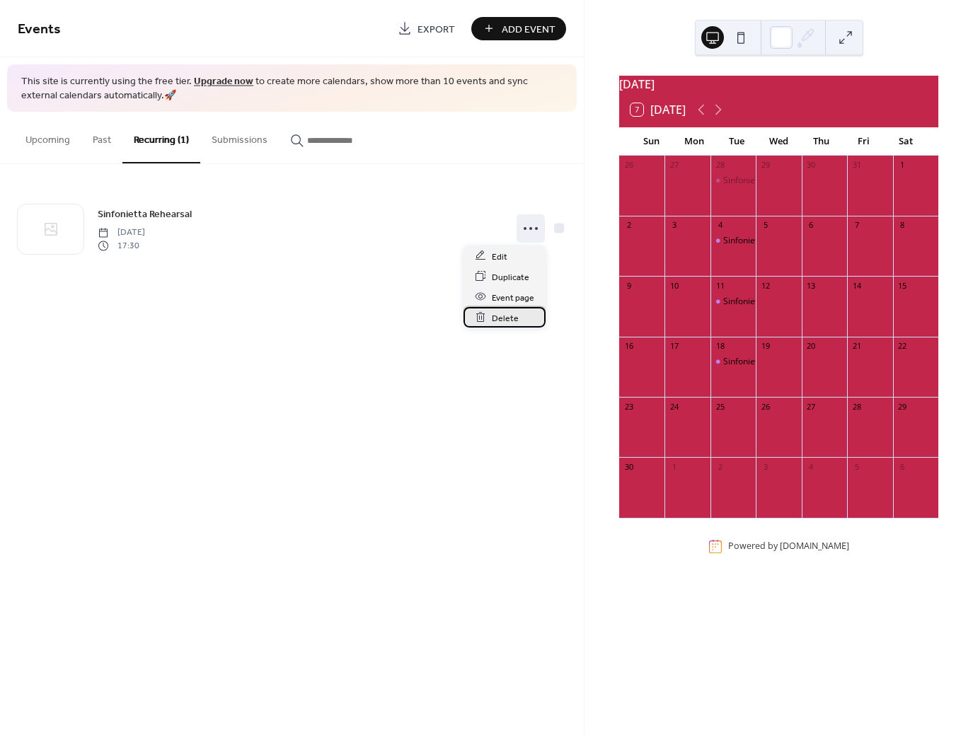
click at [518, 323] on div "Delete" at bounding box center [504, 317] width 82 height 21
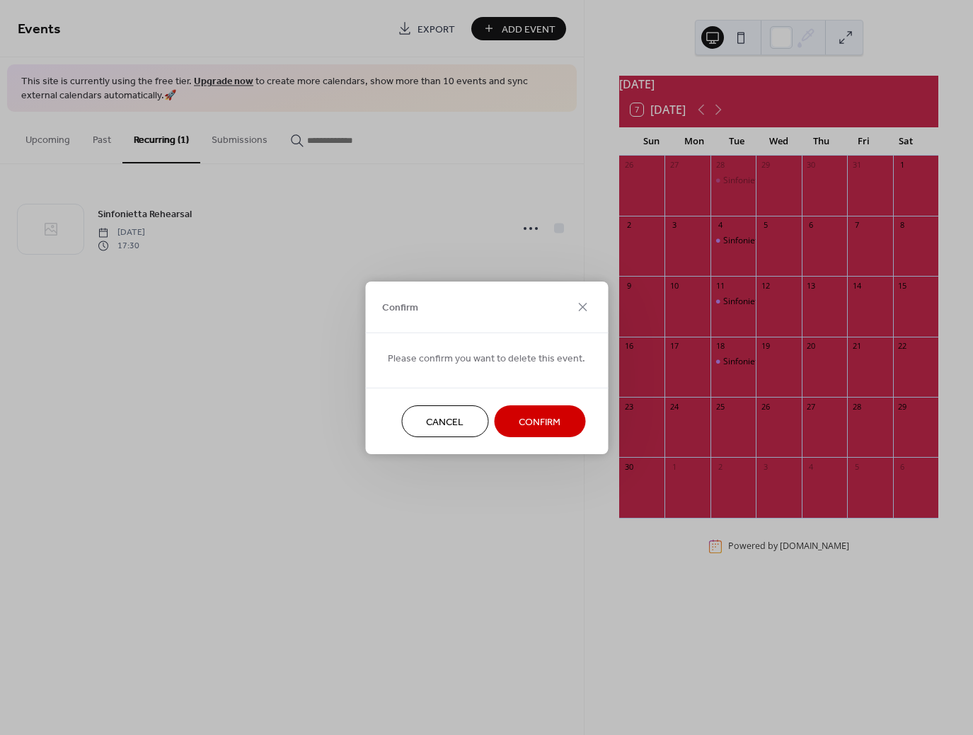
click at [538, 415] on span "Confirm" at bounding box center [539, 422] width 42 height 15
